Goal: Task Accomplishment & Management: Use online tool/utility

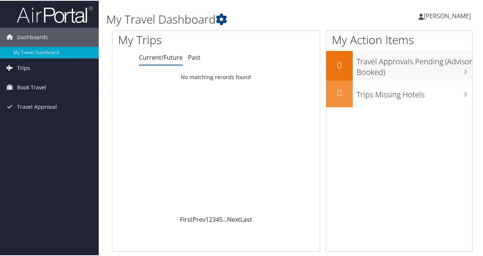
click at [23, 67] on span "Trips" at bounding box center [23, 67] width 13 height 19
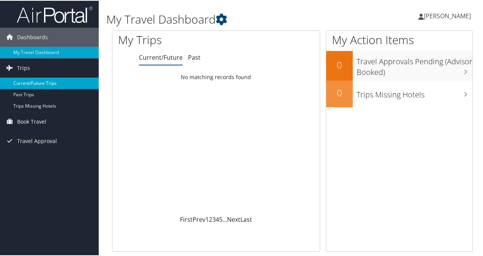
click at [23, 84] on link "Current/Future Trips" at bounding box center [49, 82] width 99 height 11
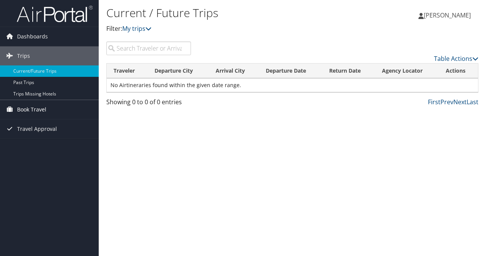
click at [35, 110] on span "Book Travel" at bounding box center [31, 109] width 29 height 19
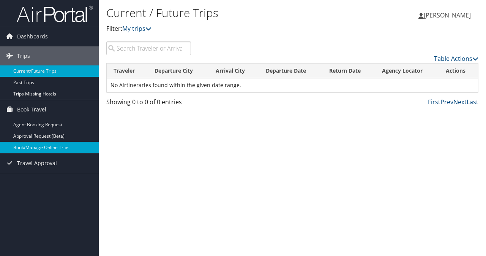
click at [35, 145] on link "Book/Manage Online Trips" at bounding box center [49, 147] width 99 height 11
